Goal: Check status: Check status

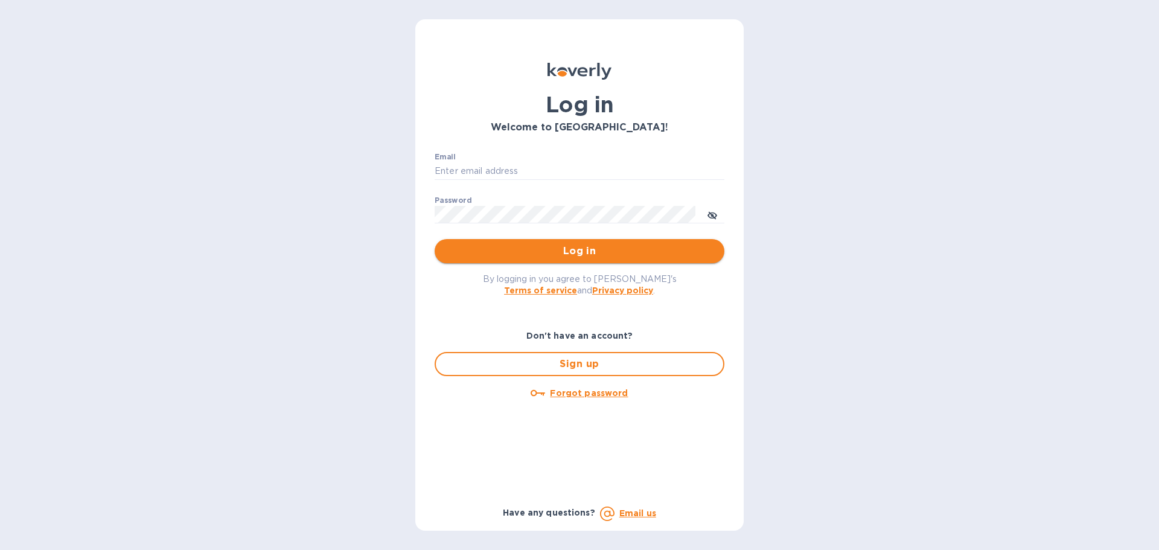
type input "[PERSON_NAME][EMAIL_ADDRESS][DOMAIN_NAME]"
click at [545, 262] on div "Log in Welcome to [GEOGRAPHIC_DATA]! Email [PERSON_NAME][EMAIL_ADDRESS][DOMAIN_…" at bounding box center [579, 292] width 309 height 478
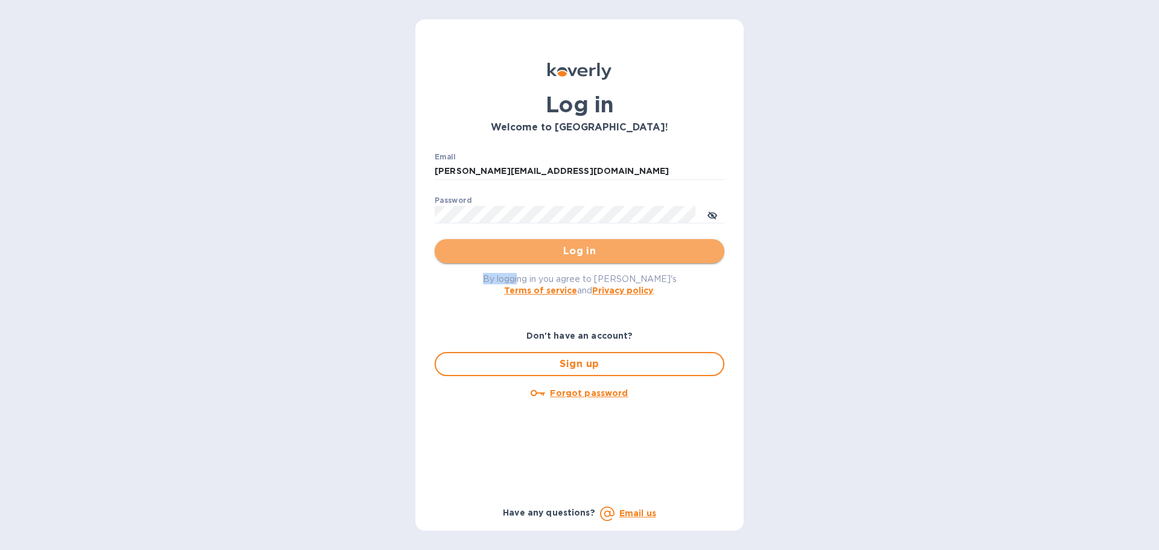
click at [544, 260] on button "Log in" at bounding box center [580, 251] width 290 height 24
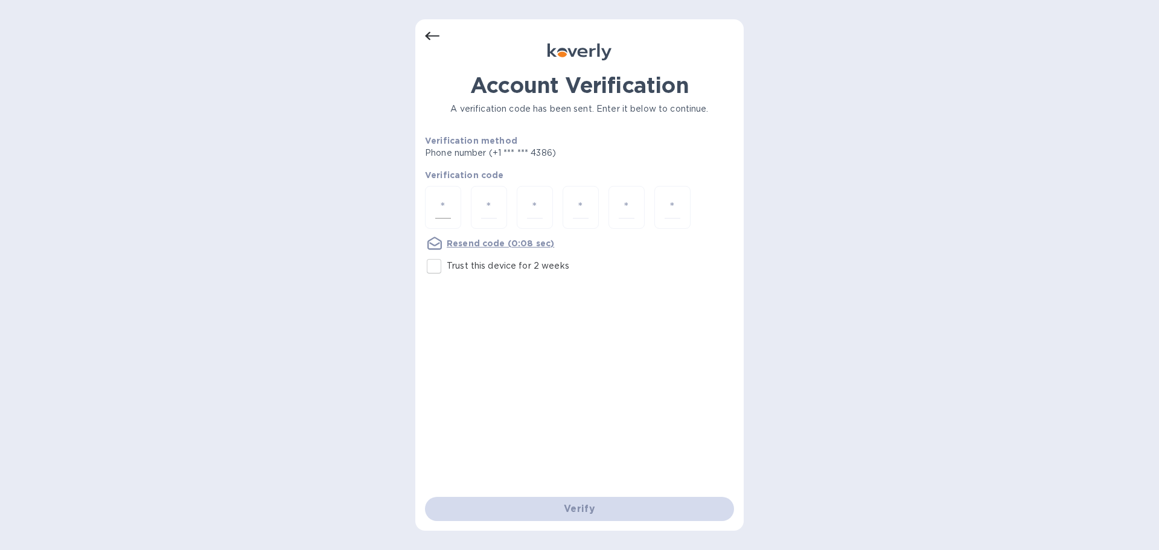
click at [431, 206] on div at bounding box center [443, 207] width 36 height 43
type input "5"
type input "8"
type input "0"
type input "4"
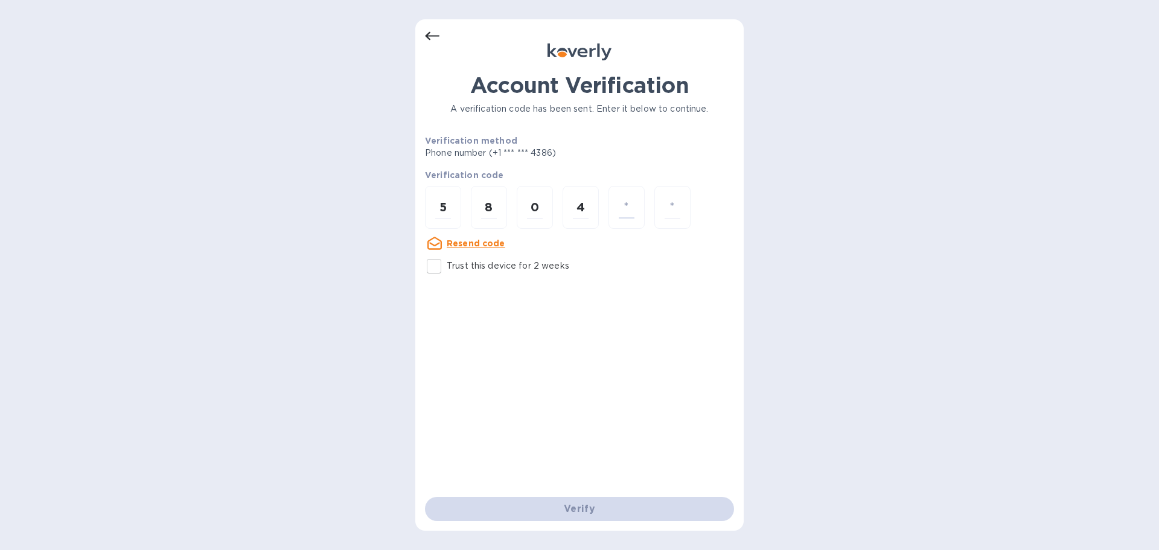
type input "8"
type input "3"
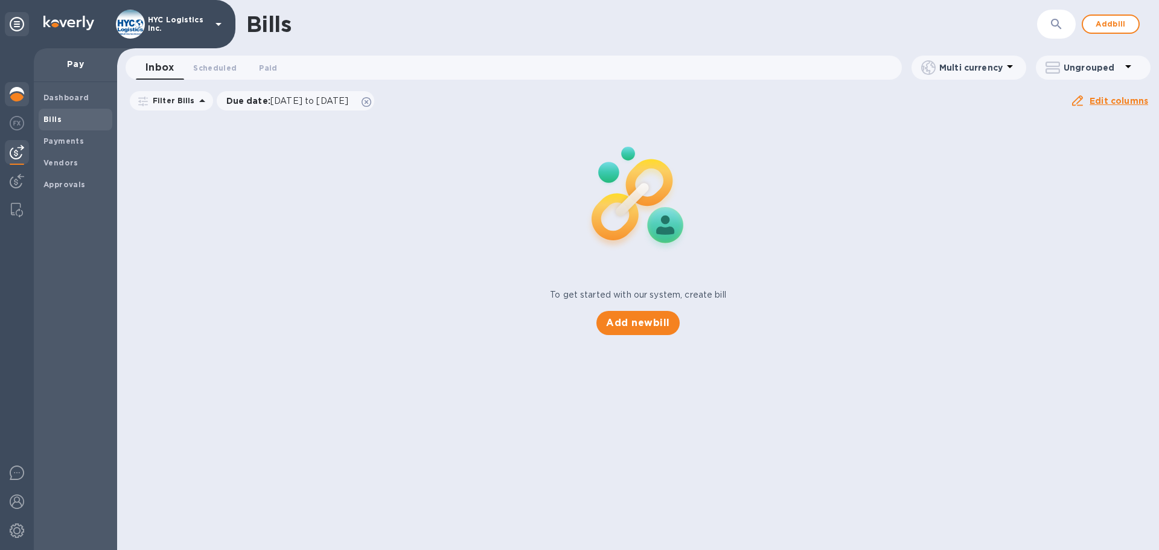
click at [12, 101] on div at bounding box center [17, 95] width 24 height 27
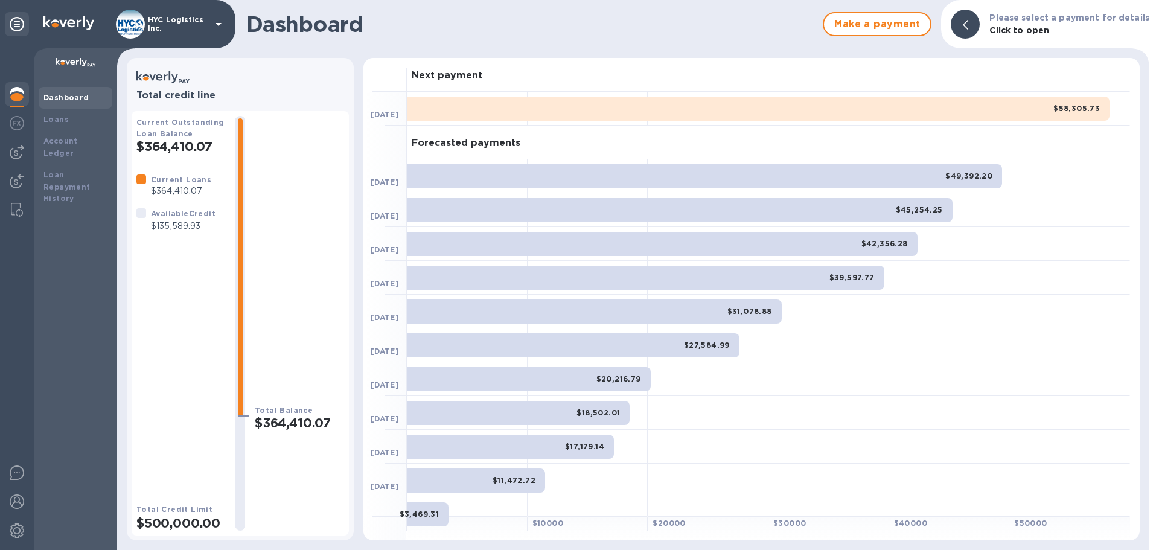
click at [14, 92] on img at bounding box center [17, 94] width 14 height 14
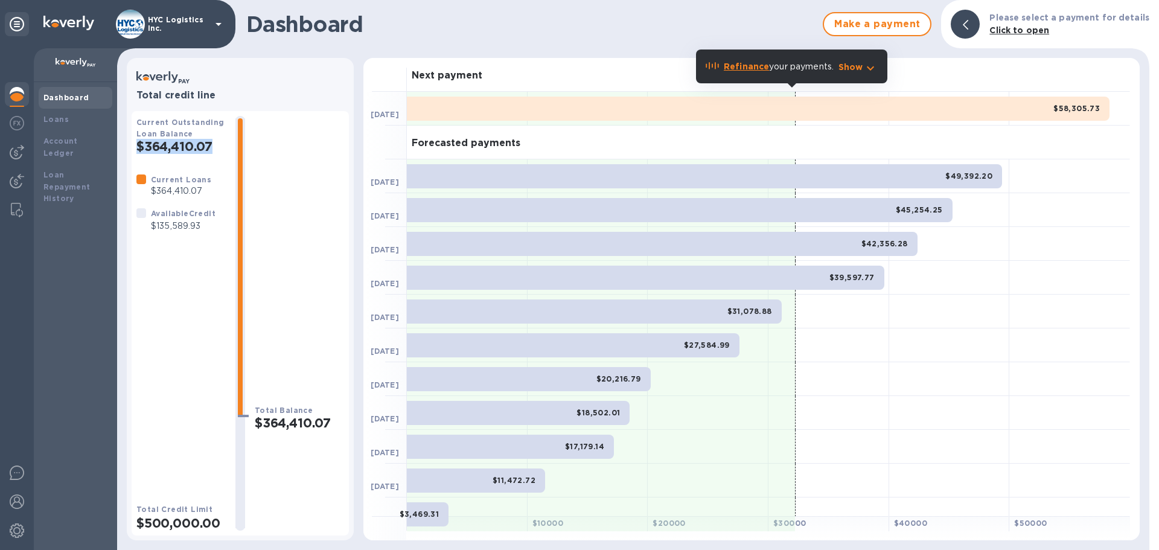
drag, startPoint x: 165, startPoint y: 154, endPoint x: 133, endPoint y: 156, distance: 32.0
click at [133, 156] on div "Current Outstanding Loan Balance $364,410.07 Current Loans $364,410.07 Availabl…" at bounding box center [240, 323] width 217 height 424
click at [156, 373] on div "Current Loans $364,410.07 Available Credit $135,589.93" at bounding box center [180, 328] width 89 height 310
